Goal: Transaction & Acquisition: Book appointment/travel/reservation

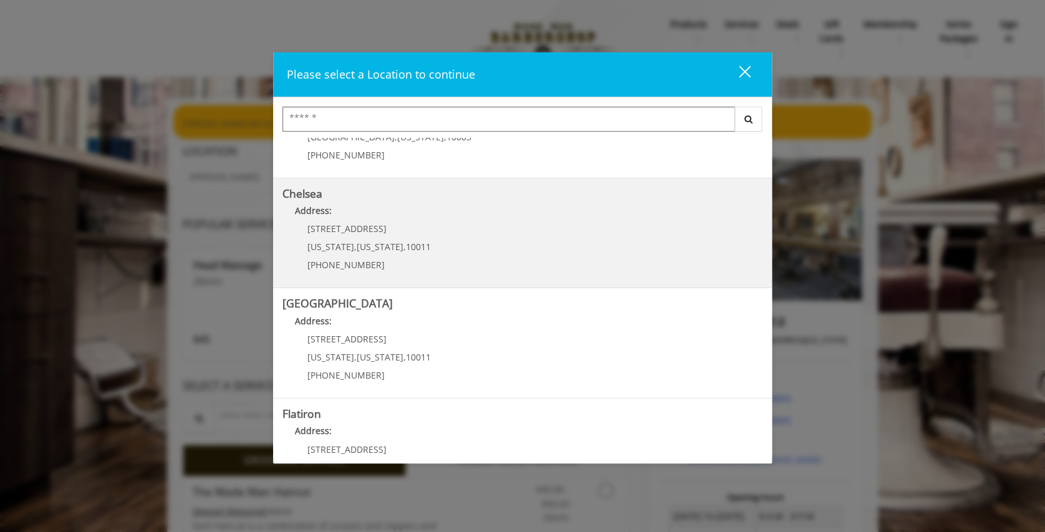
scroll to position [67, 0]
click at [365, 217] on p "Address:" at bounding box center [522, 216] width 480 height 20
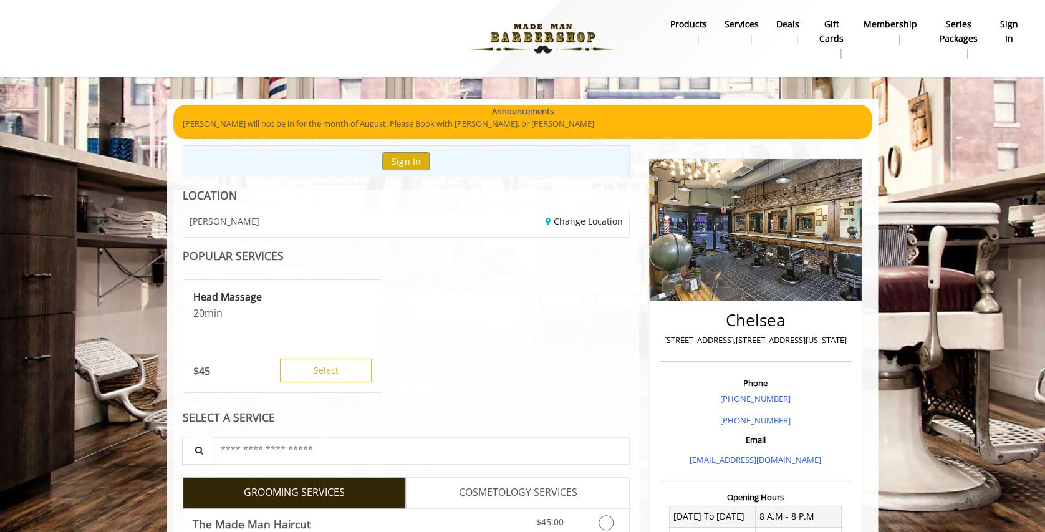
scroll to position [156, 0]
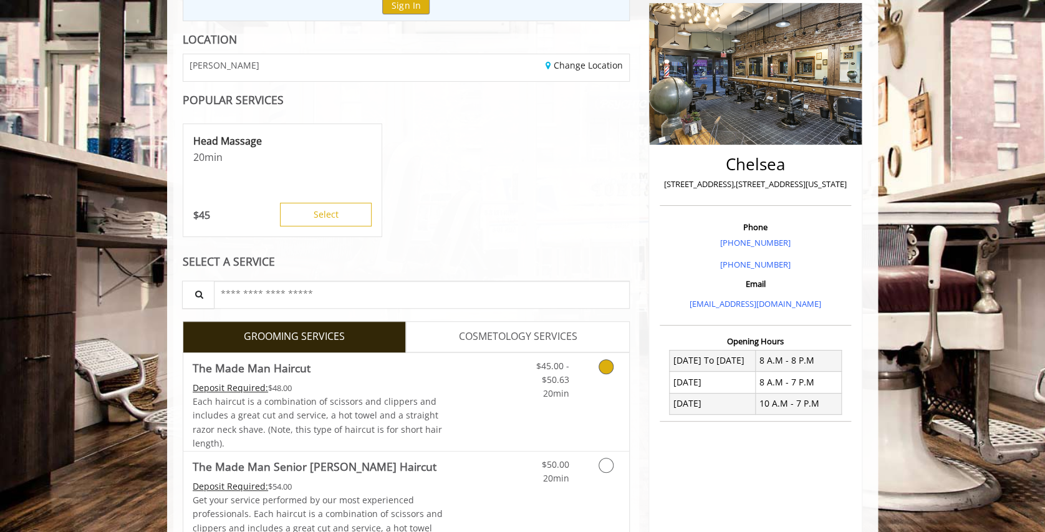
click at [580, 409] on div "$45.00 - $50.63 20min" at bounding box center [573, 402] width 112 height 98
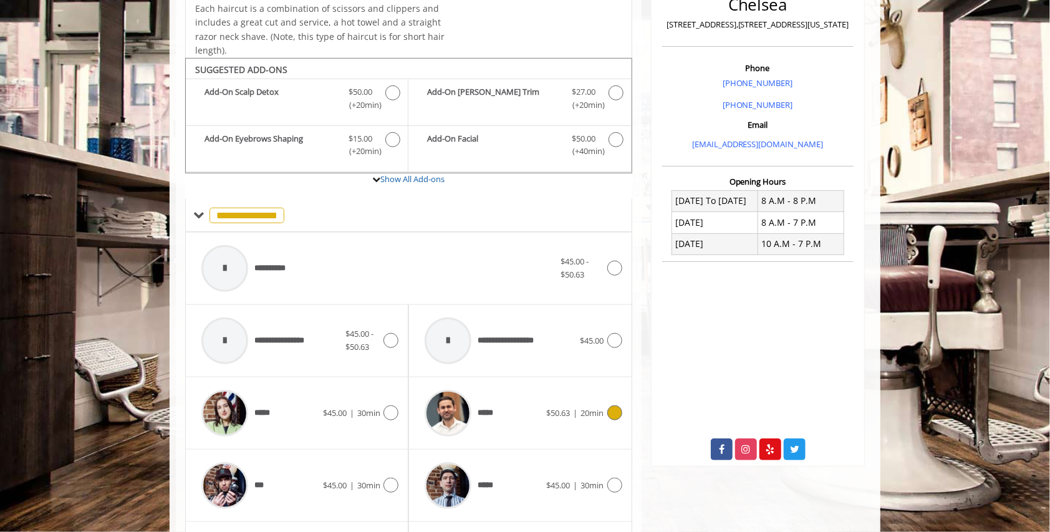
scroll to position [373, 0]
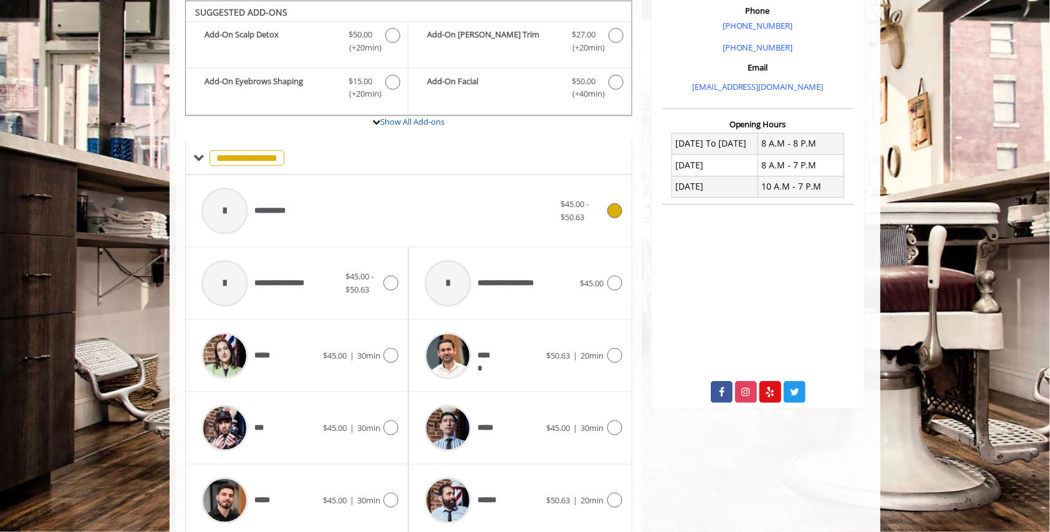
click at [428, 202] on div "**********" at bounding box center [377, 210] width 365 height 59
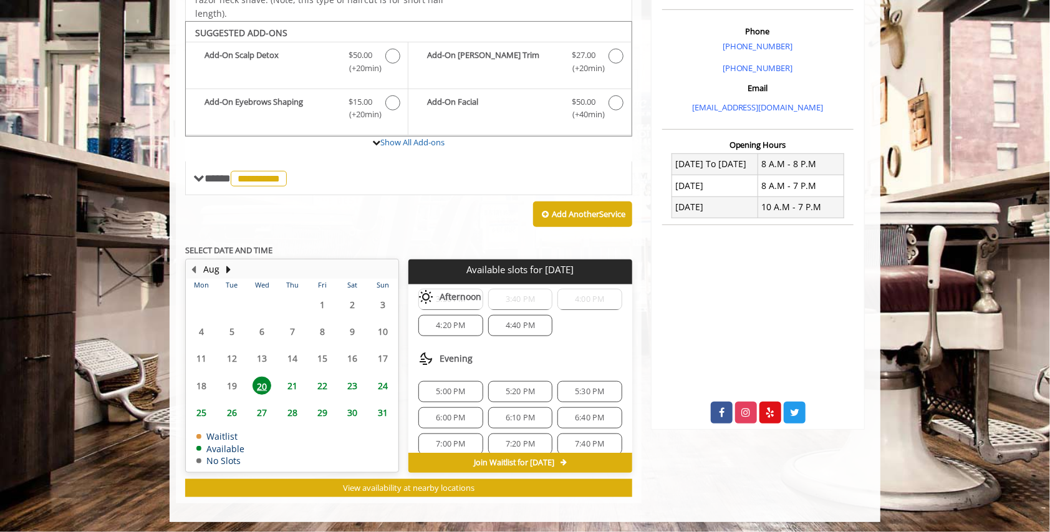
scroll to position [84, 0]
click at [440, 413] on span "6:00 PM" at bounding box center [450, 417] width 29 height 10
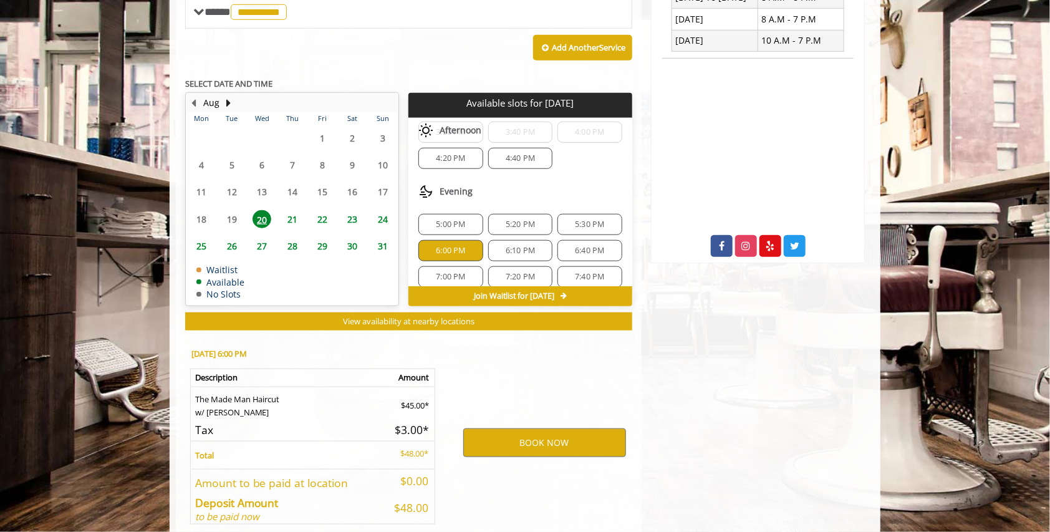
scroll to position [577, 0]
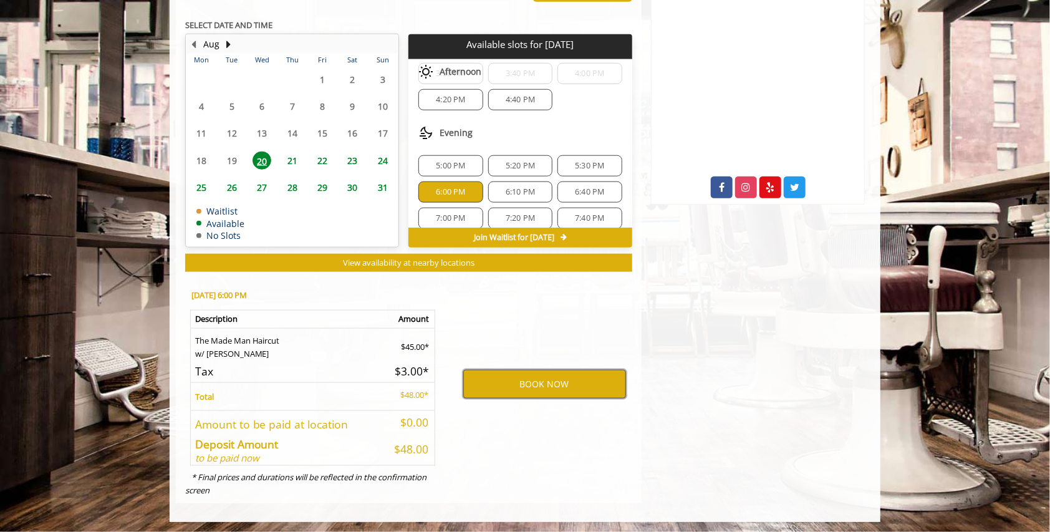
click at [552, 375] on button "BOOK NOW" at bounding box center [544, 384] width 163 height 29
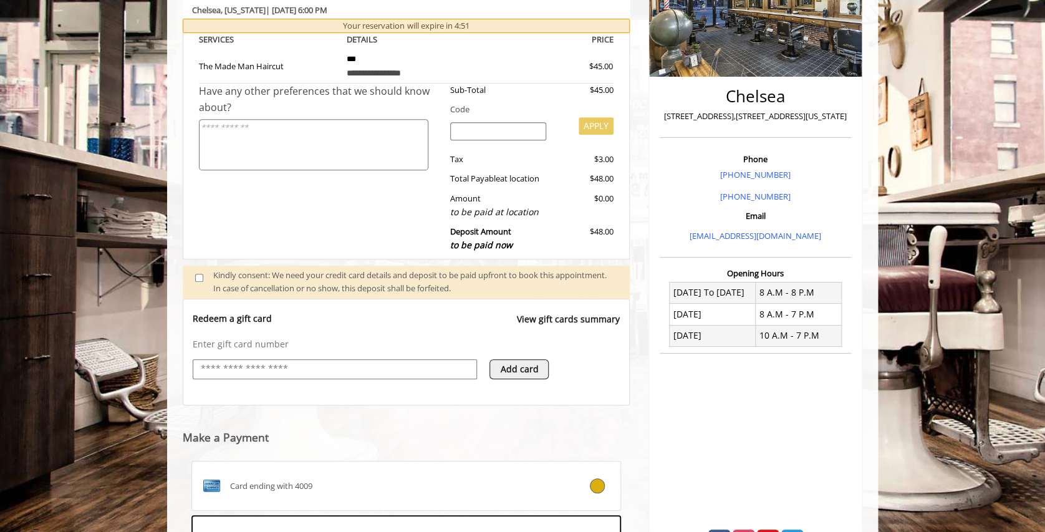
scroll to position [414, 0]
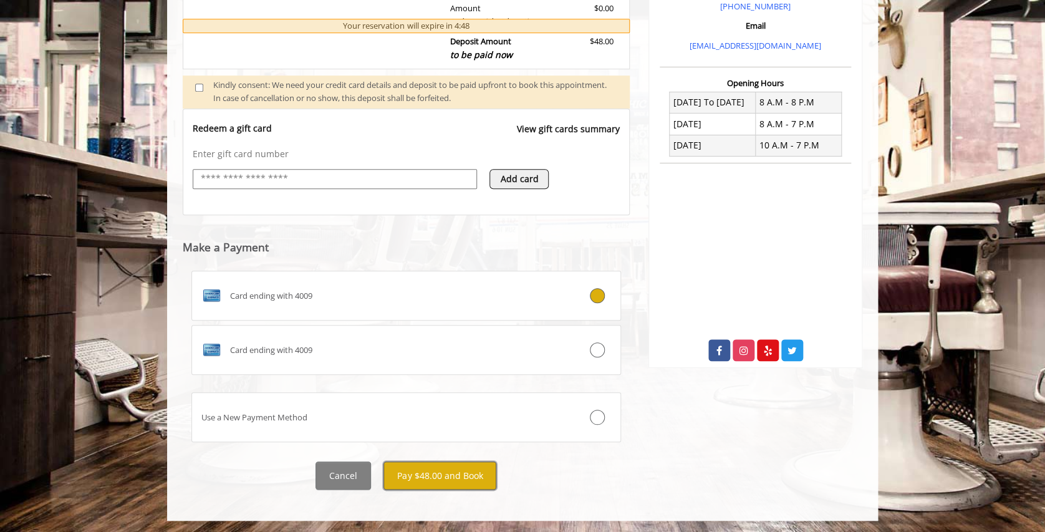
click at [459, 483] on button "Pay $48.00 and Book" at bounding box center [439, 475] width 113 height 28
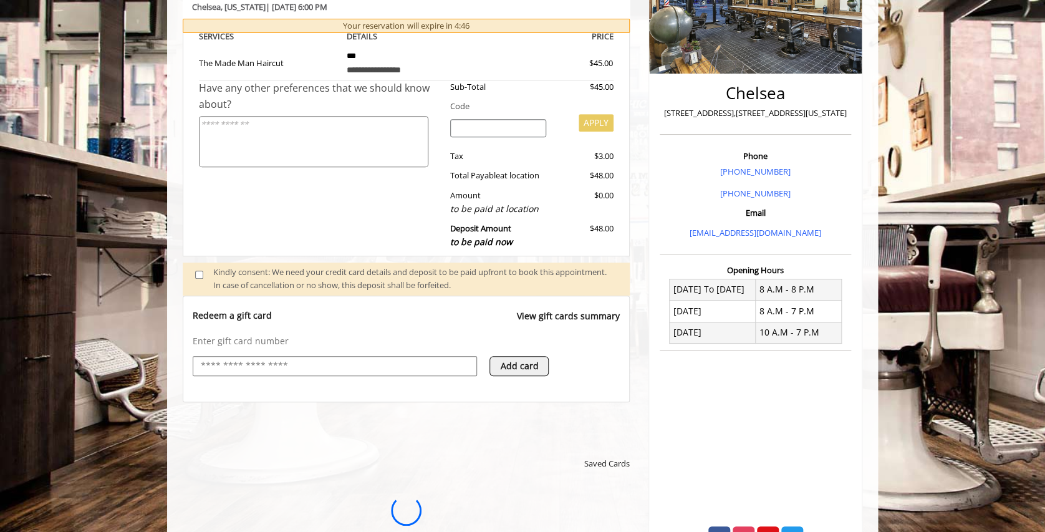
scroll to position [0, 0]
